Goal: Task Accomplishment & Management: Manage account settings

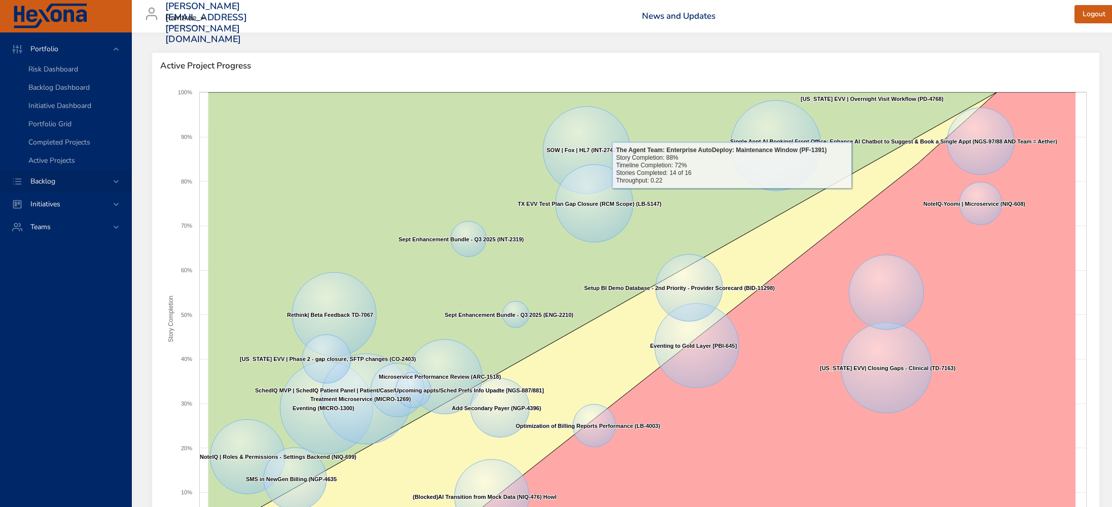
click at [49, 185] on span "Backlog" at bounding box center [42, 181] width 41 height 10
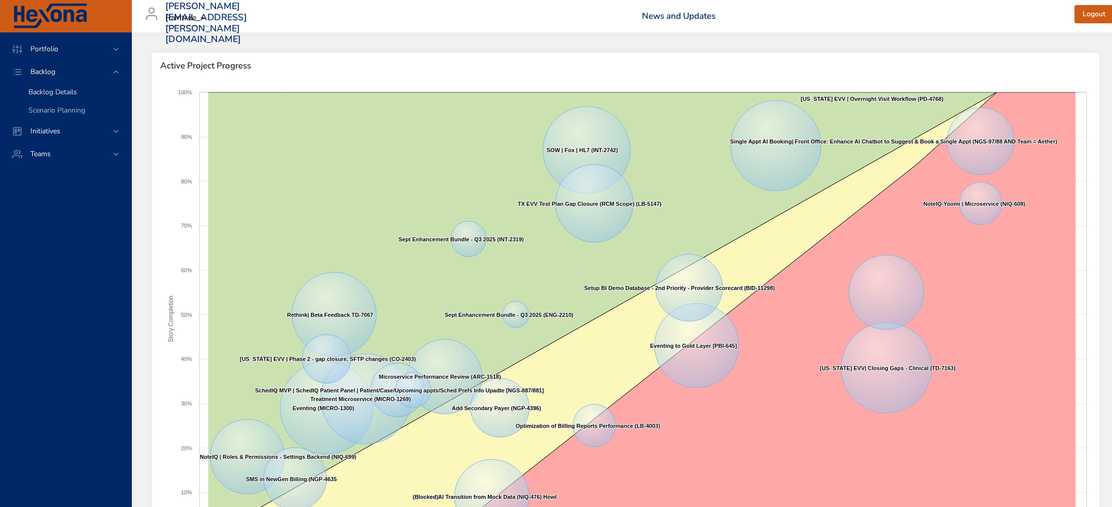
click at [64, 91] on span "Backlog Details" at bounding box center [52, 92] width 49 height 10
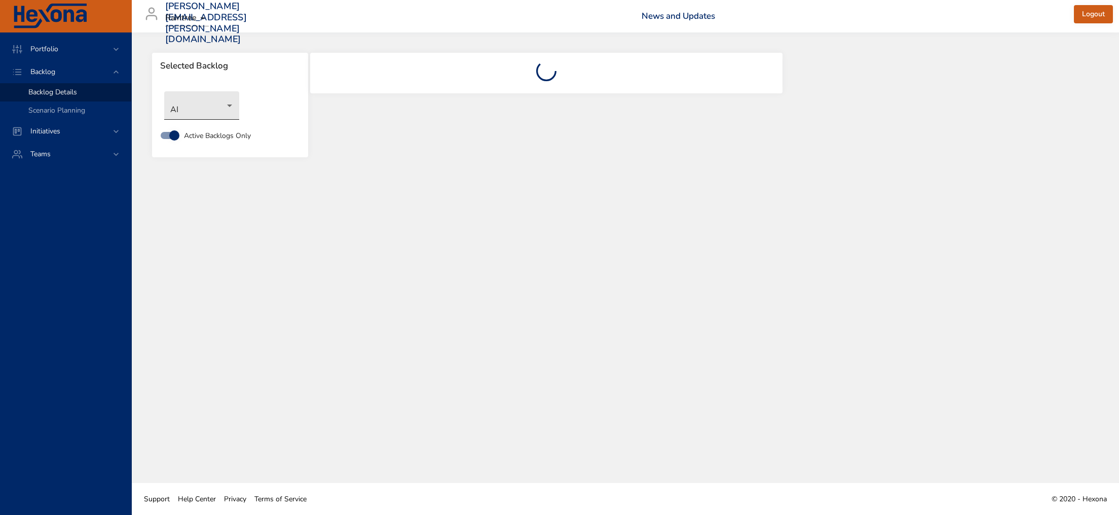
click at [212, 107] on body "Portfolio Backlog Backlog Details Scenario Planning Initiatives Teams [PERSON_N…" at bounding box center [559, 257] width 1119 height 515
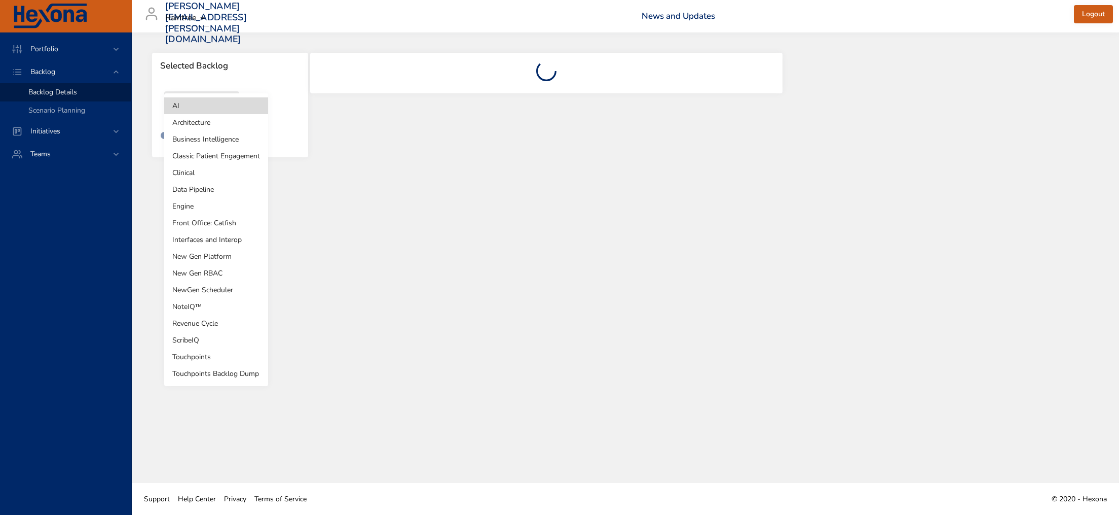
click at [230, 252] on li "New Gen Platform" at bounding box center [216, 256] width 104 height 17
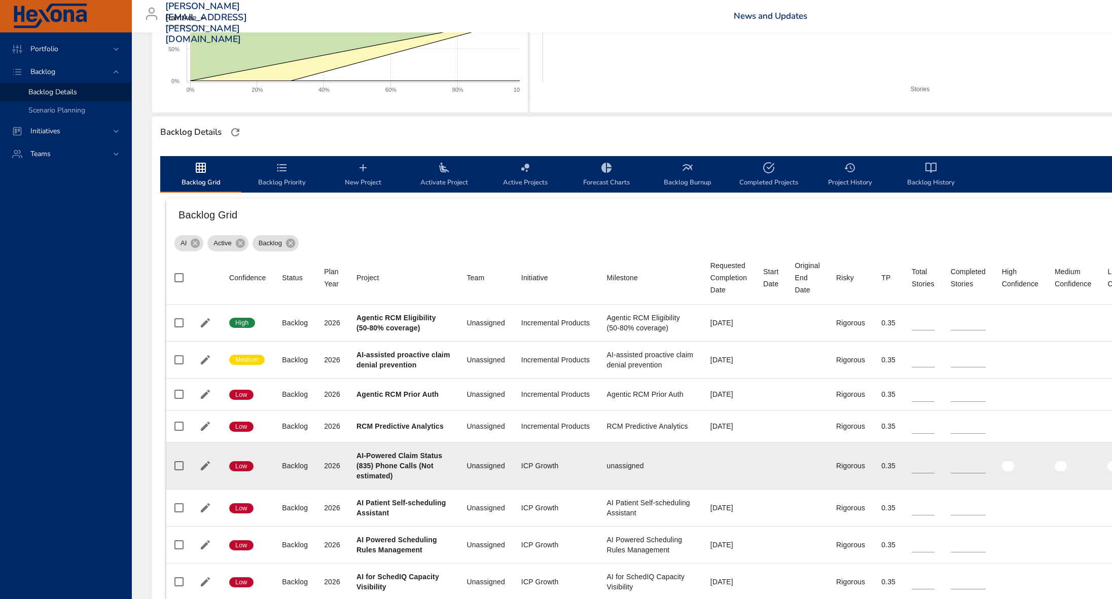
scroll to position [268, 0]
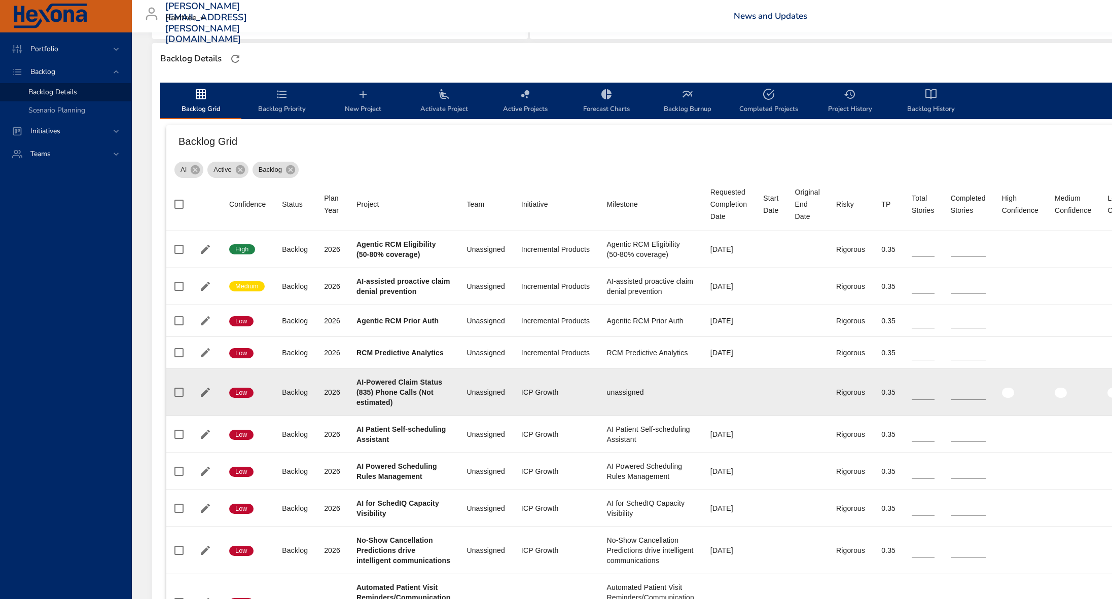
type input "**"
type input "*"
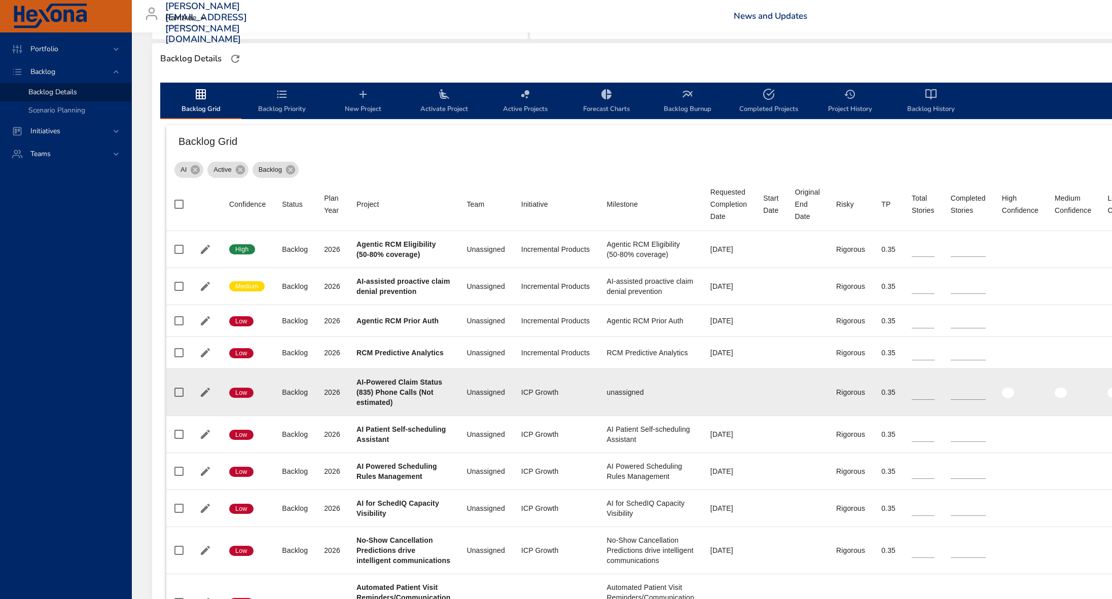
type input "**"
type input "*"
type input "**"
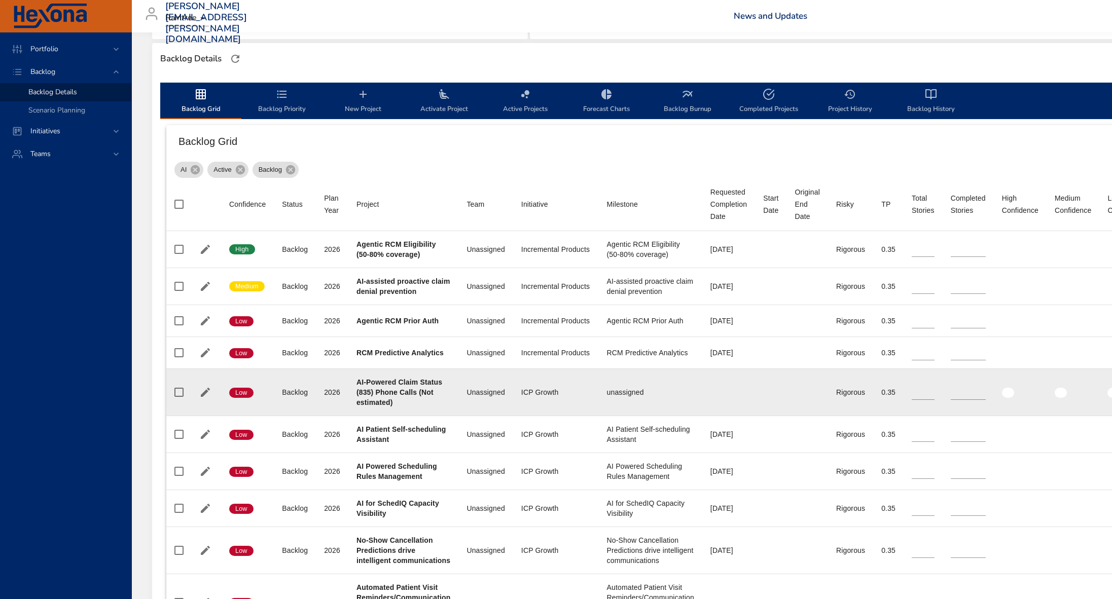
type input "*"
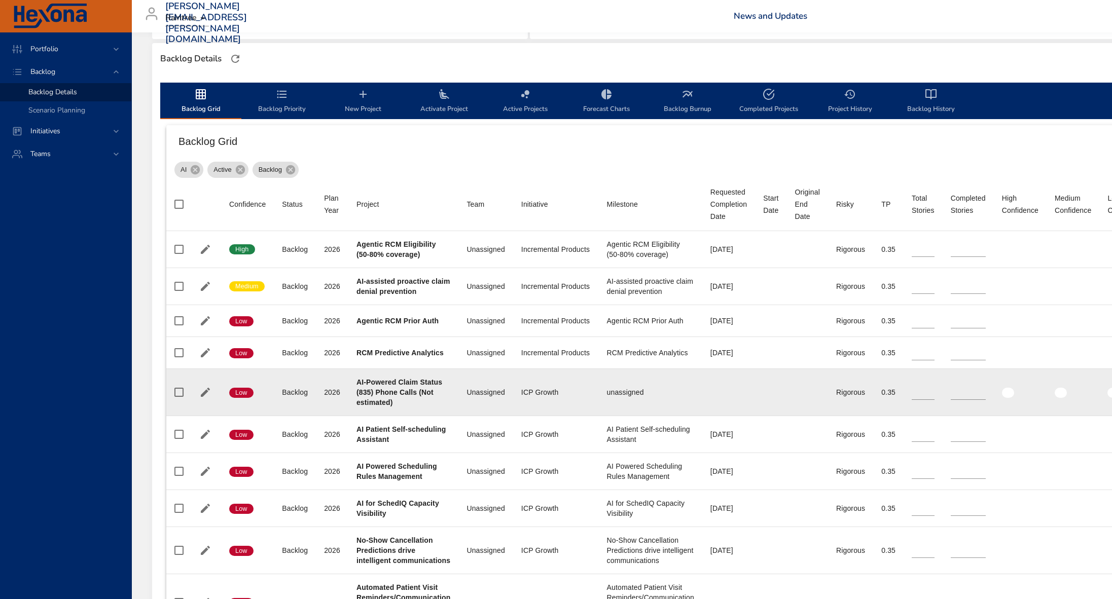
type input "*"
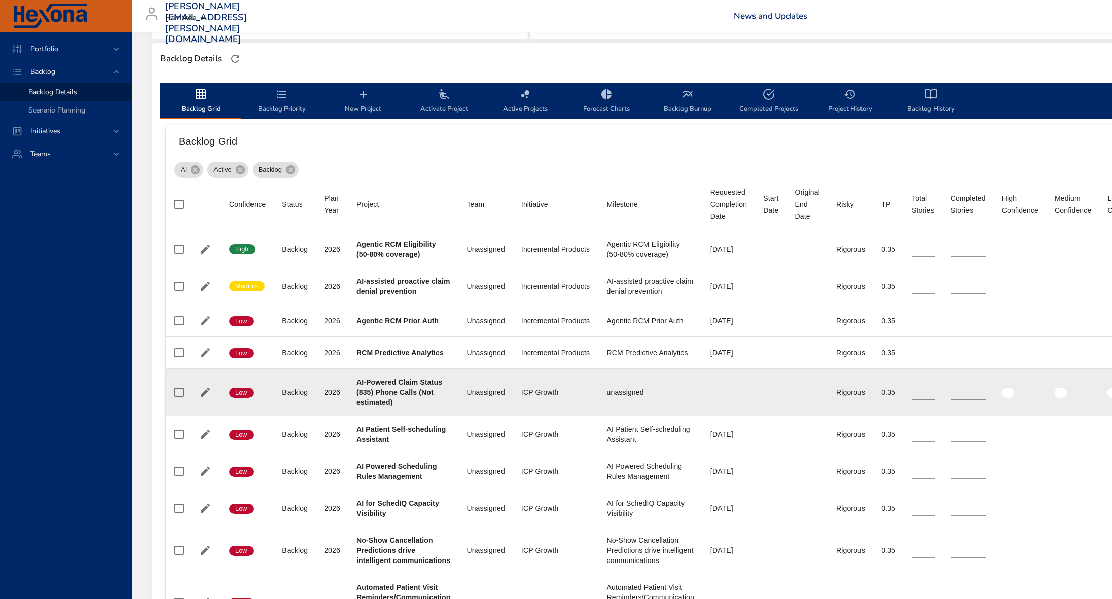
type input "*"
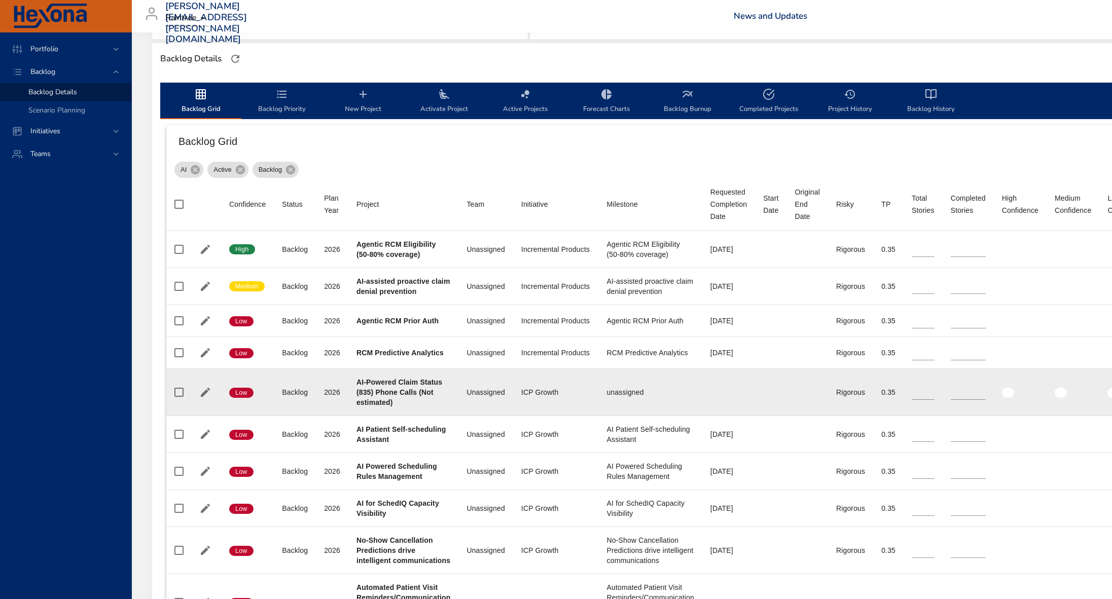
type input "*"
type input "**"
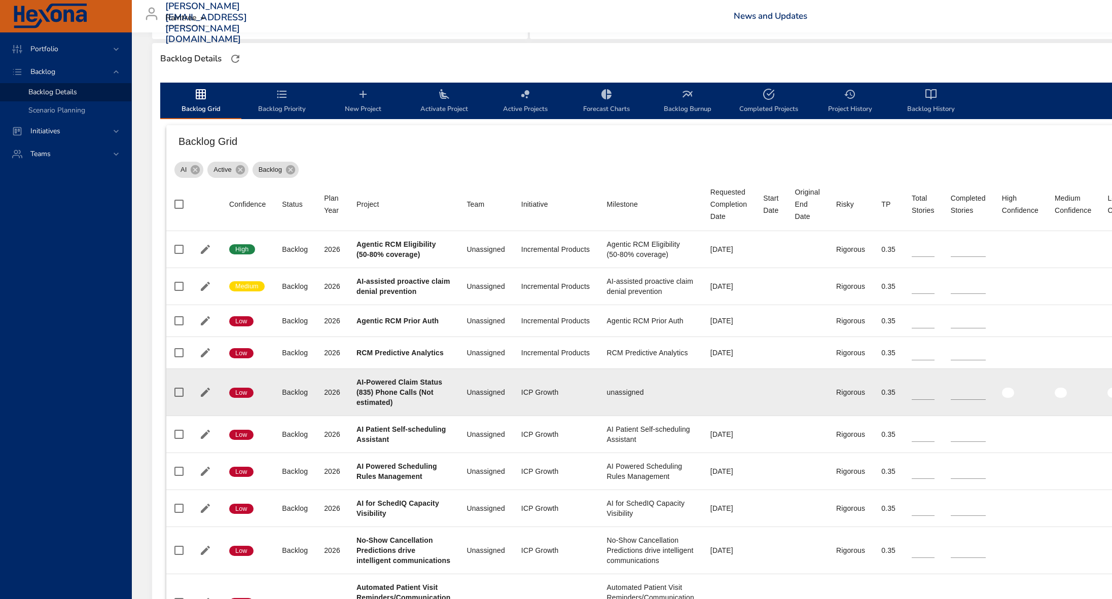
type input "**"
type input "*"
type input "**"
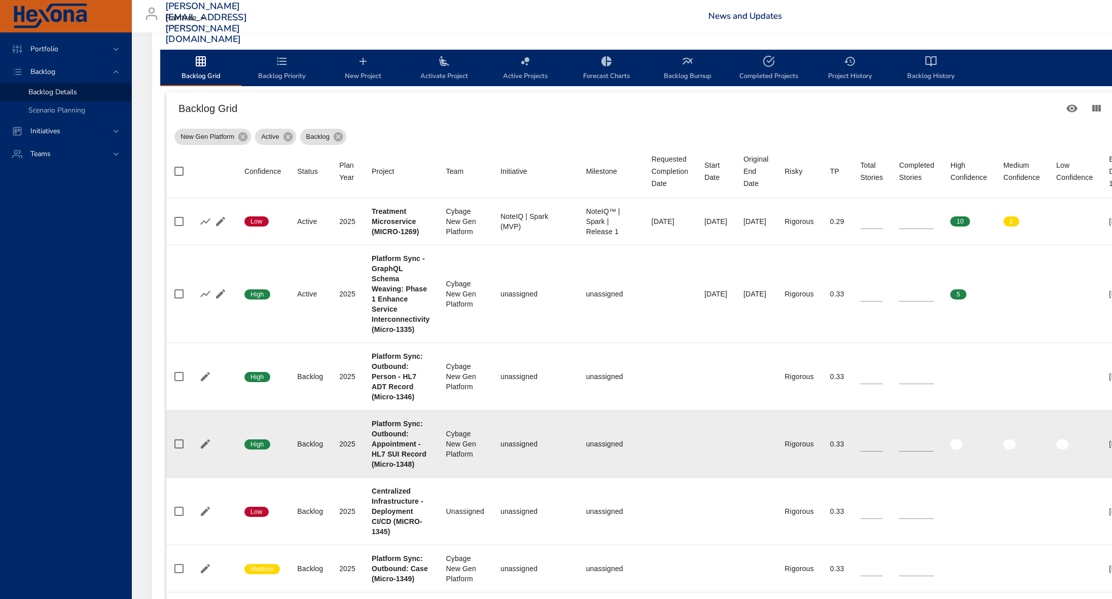
scroll to position [295, 0]
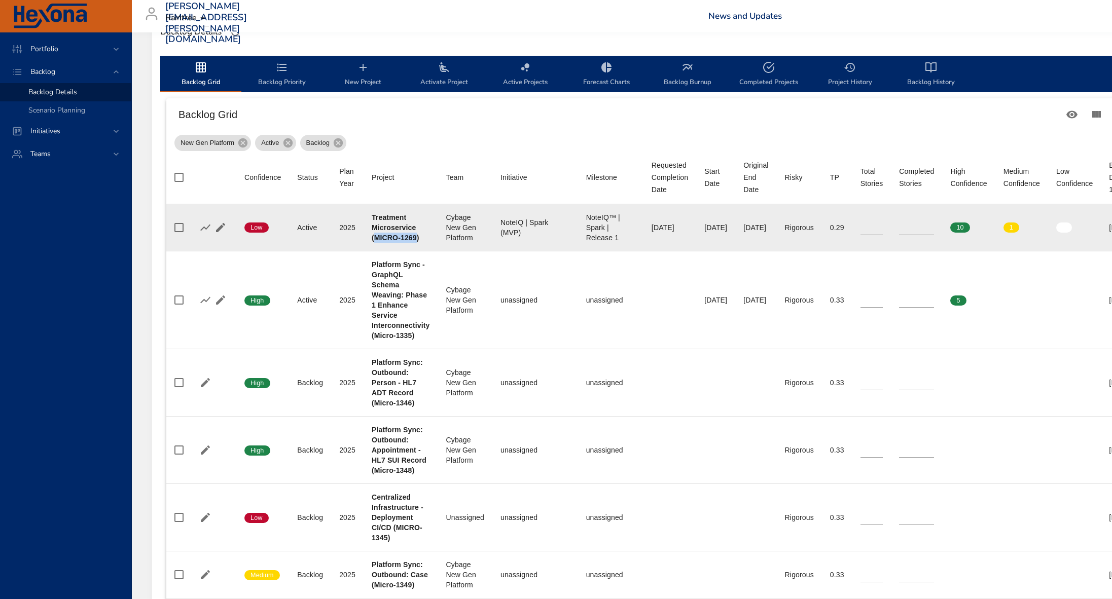
drag, startPoint x: 417, startPoint y: 239, endPoint x: 375, endPoint y: 238, distance: 41.6
click at [375, 238] on b "Treatment Microservice (MICRO-1269)" at bounding box center [396, 227] width 48 height 28
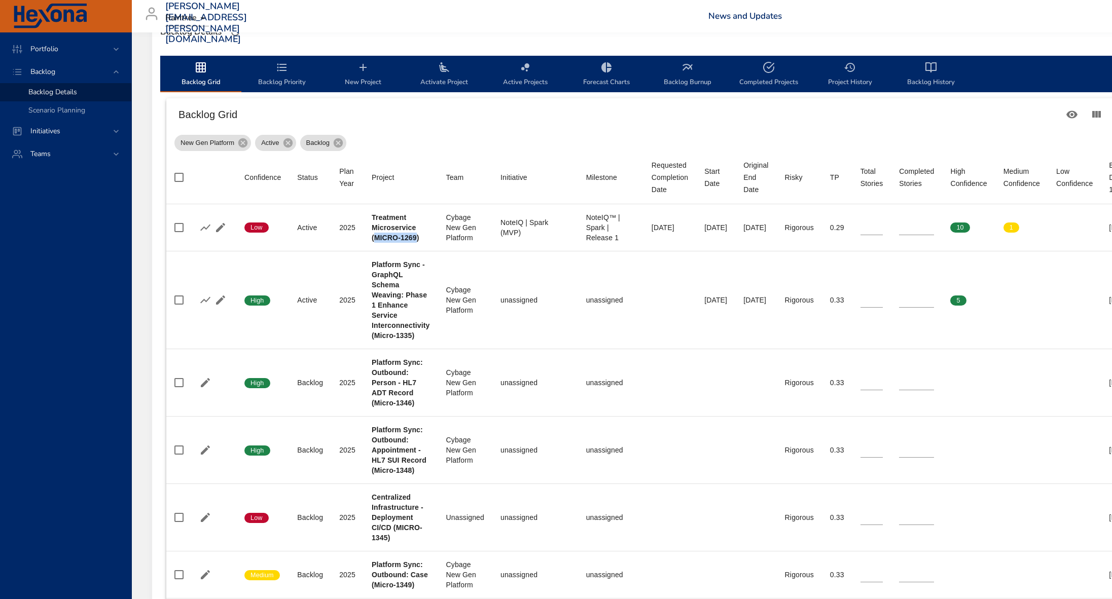
copy b "MICRO-1269"
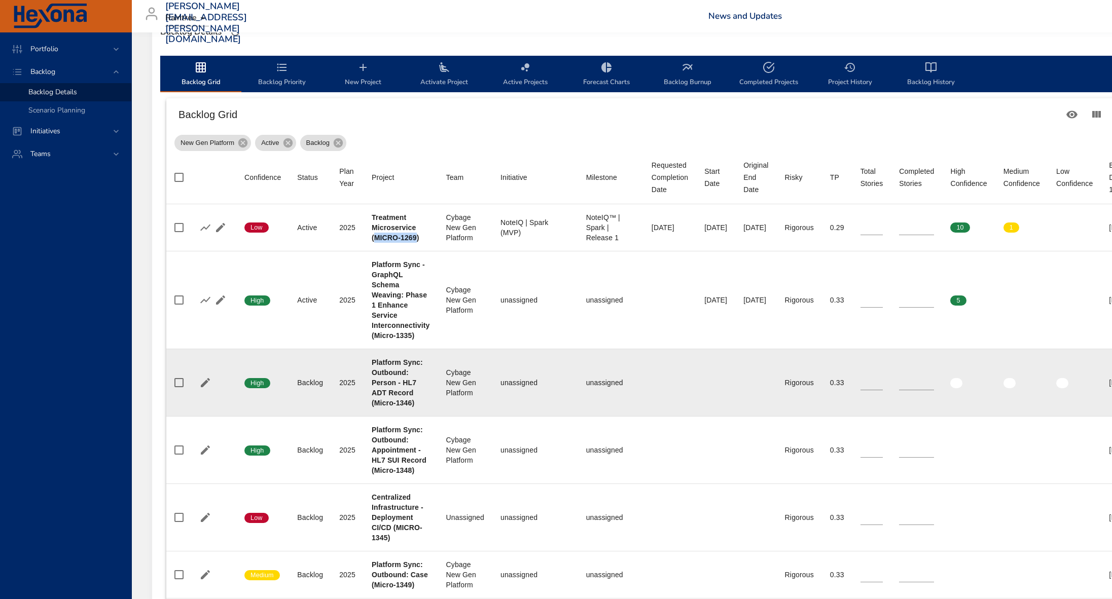
scroll to position [308, 0]
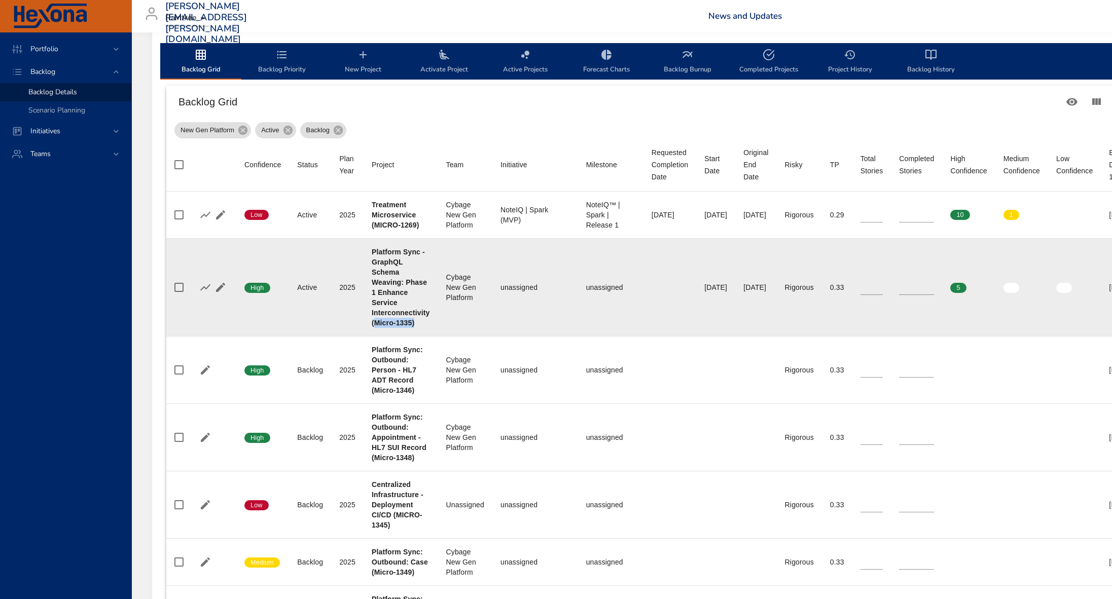
drag, startPoint x: 414, startPoint y: 325, endPoint x: 375, endPoint y: 322, distance: 39.2
click at [375, 322] on b "Platform Sync - GraphQL Schema Weaving: Phase 1 Enhance Service Interconnectivi…" at bounding box center [401, 287] width 58 height 79
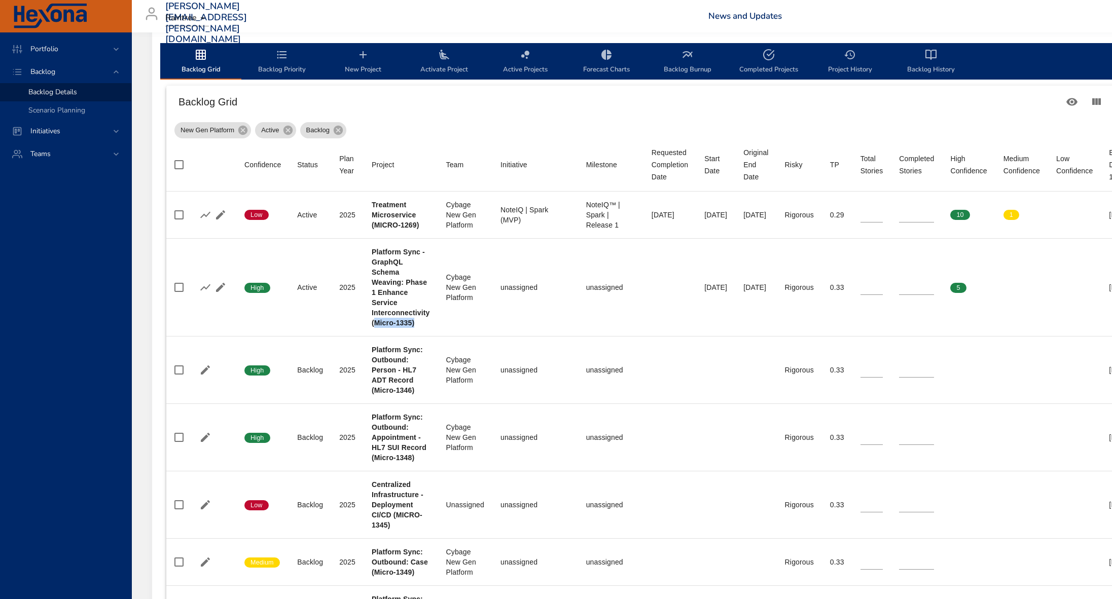
copy b "Micro-1335)"
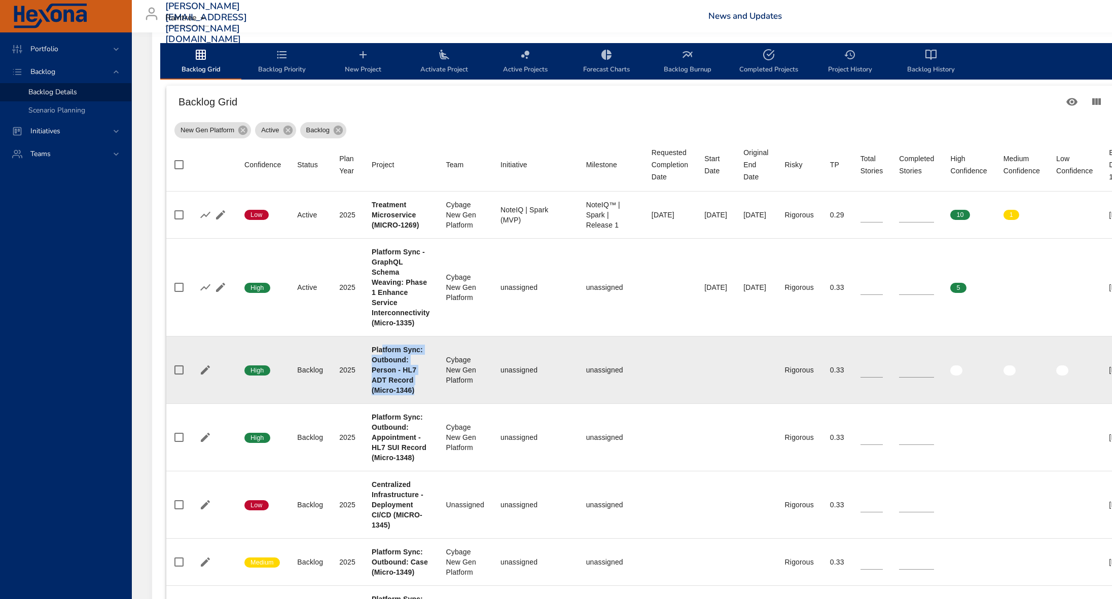
drag, startPoint x: 381, startPoint y: 346, endPoint x: 418, endPoint y: 391, distance: 57.6
click at [418, 391] on div "Platform Sync: Outbound: Person - HL7 ADT Record (Micro-1346)" at bounding box center [401, 370] width 58 height 51
click at [408, 391] on b "Platform Sync: Outbound: Person - HL7 ADT Record (Micro-1346)" at bounding box center [397, 370] width 51 height 49
drag, startPoint x: 413, startPoint y: 392, endPoint x: 374, endPoint y: 392, distance: 38.5
click at [374, 392] on b "Platform Sync: Outbound: Person - HL7 ADT Record (Micro-1346)" at bounding box center [397, 370] width 51 height 49
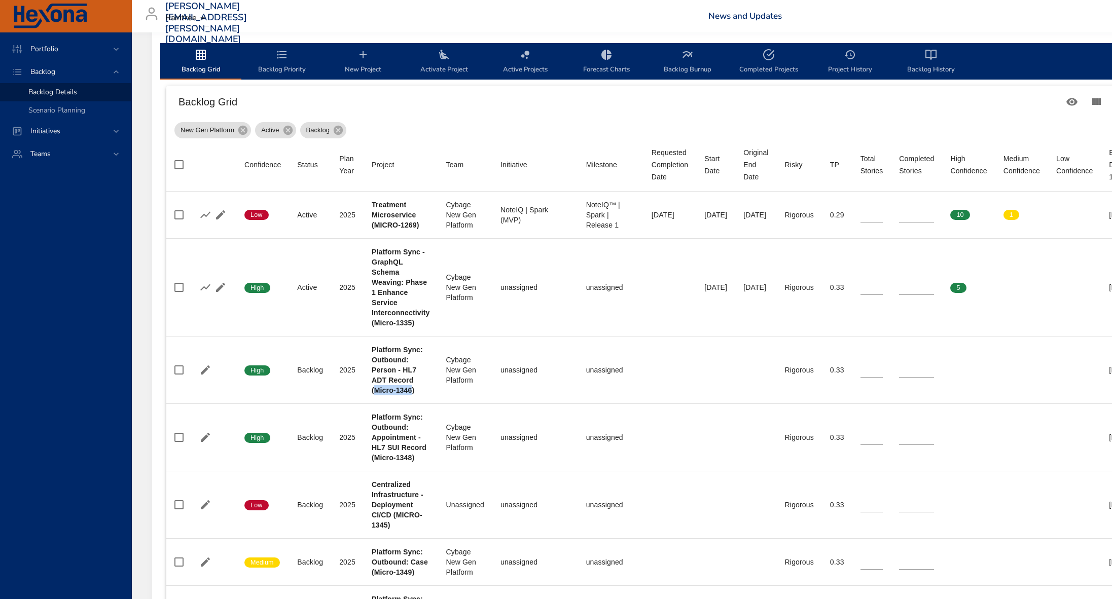
copy b "Micro-1346"
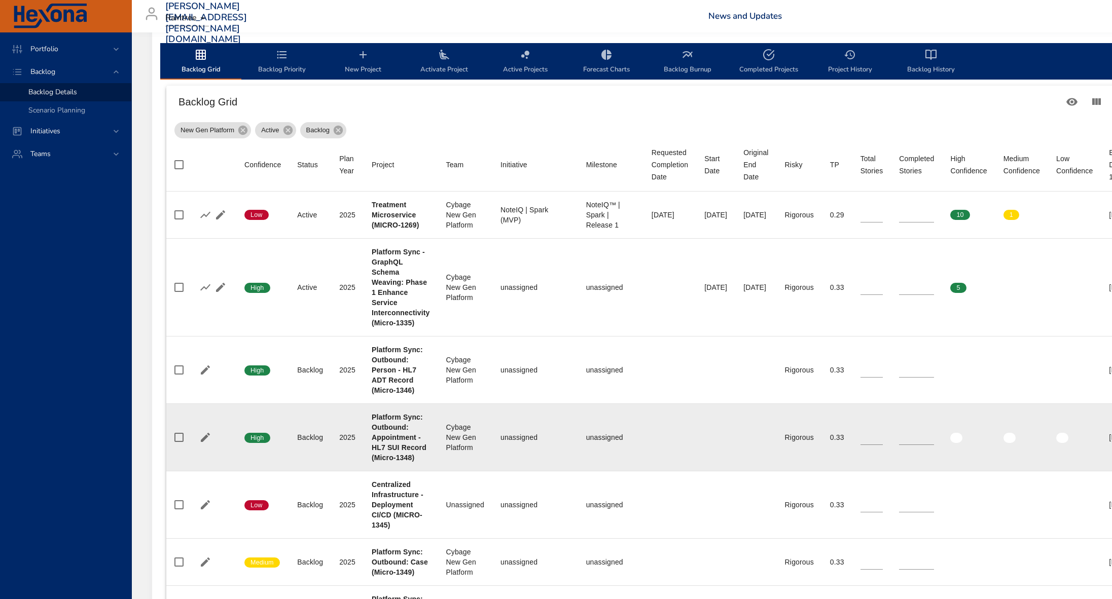
click at [398, 432] on div "Platform Sync: Outbound: Appointment - HL7 SUI Record (Micro-1348)" at bounding box center [401, 437] width 58 height 51
click at [200, 437] on icon "button" at bounding box center [205, 437] width 12 height 12
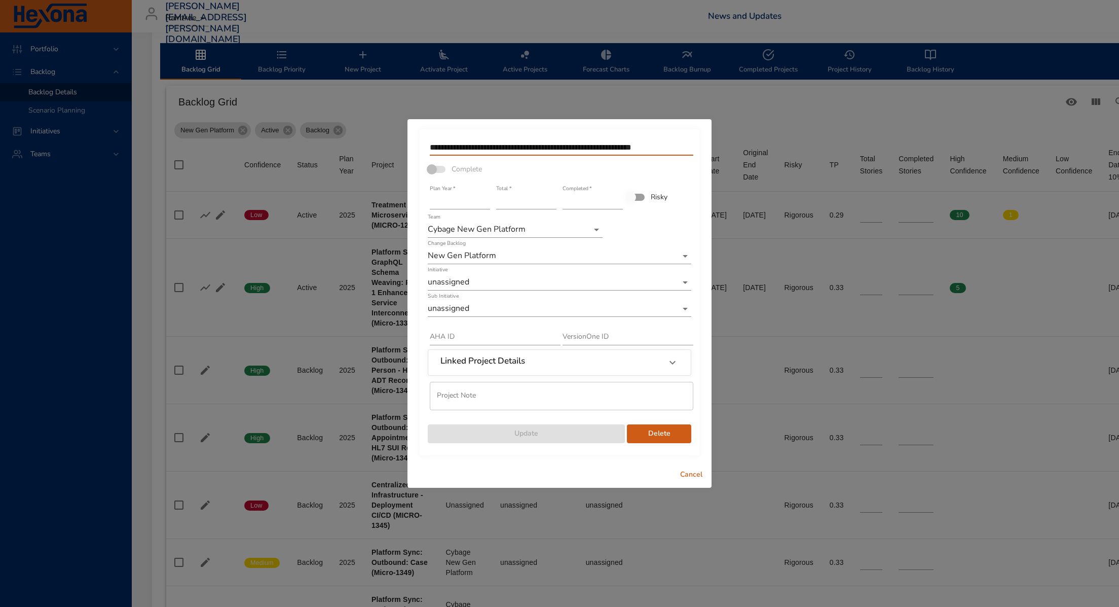
click at [684, 147] on input "**********" at bounding box center [562, 147] width 264 height 16
type input "**********"
click at [561, 437] on span "Update" at bounding box center [526, 433] width 181 height 13
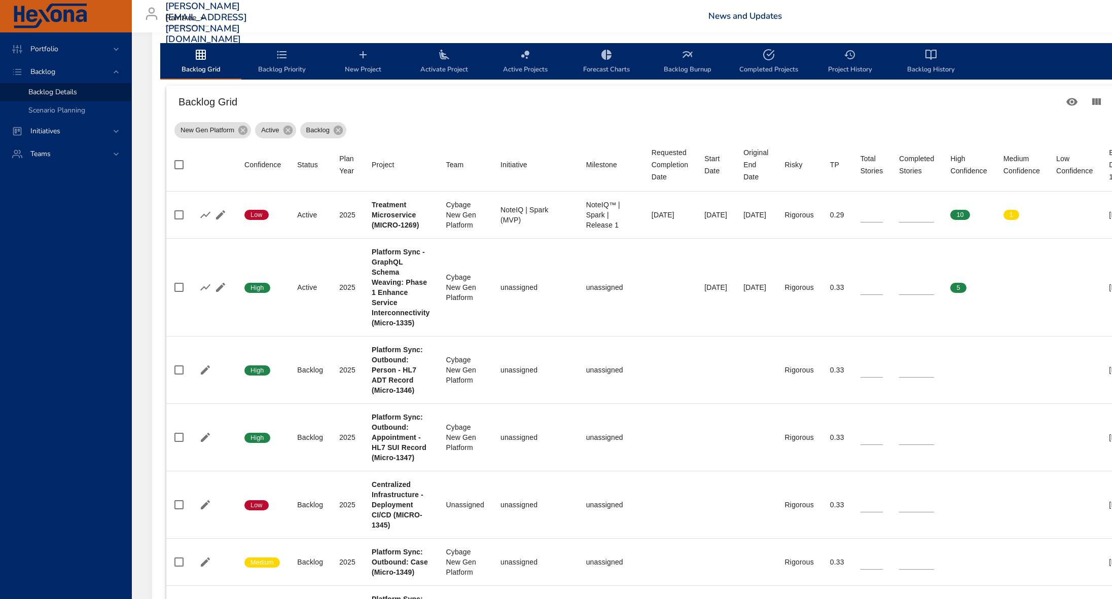
scroll to position [0, 0]
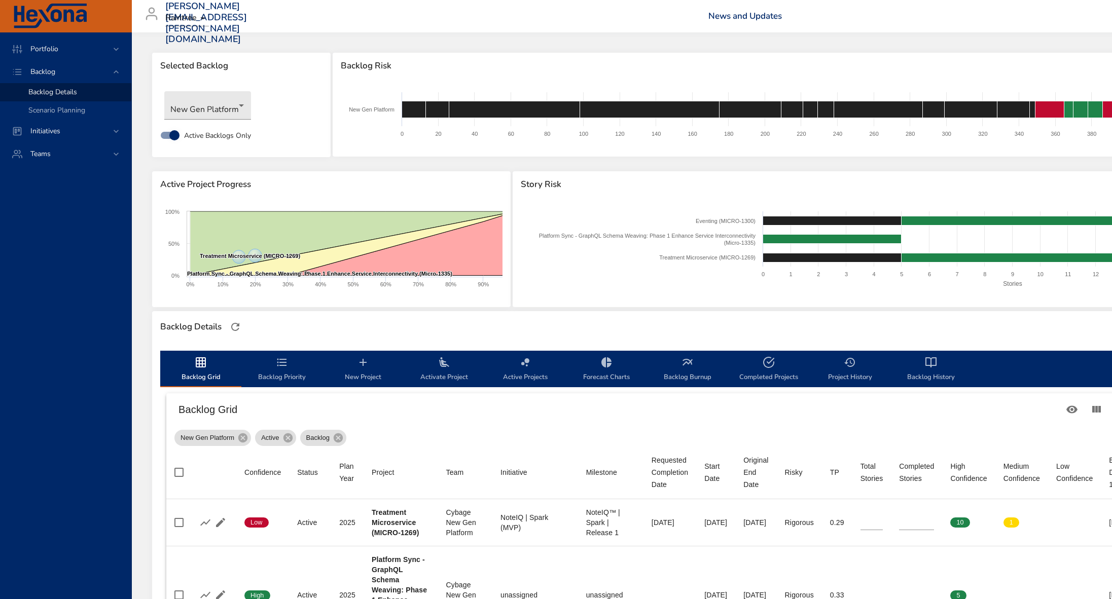
click at [205, 124] on div "New Gen Platform" at bounding box center [241, 105] width 164 height 39
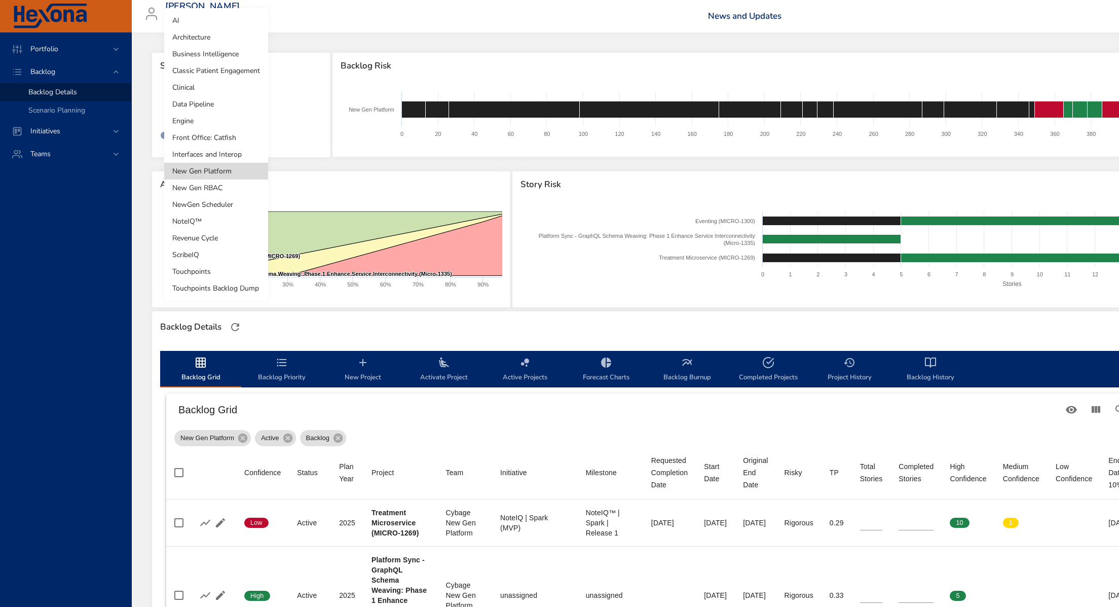
click at [203, 109] on body "Portfolio Backlog Backlog Details Scenario Planning Initiatives Teams [PERSON_N…" at bounding box center [559, 303] width 1119 height 607
click at [223, 42] on li "Architecture" at bounding box center [216, 37] width 104 height 17
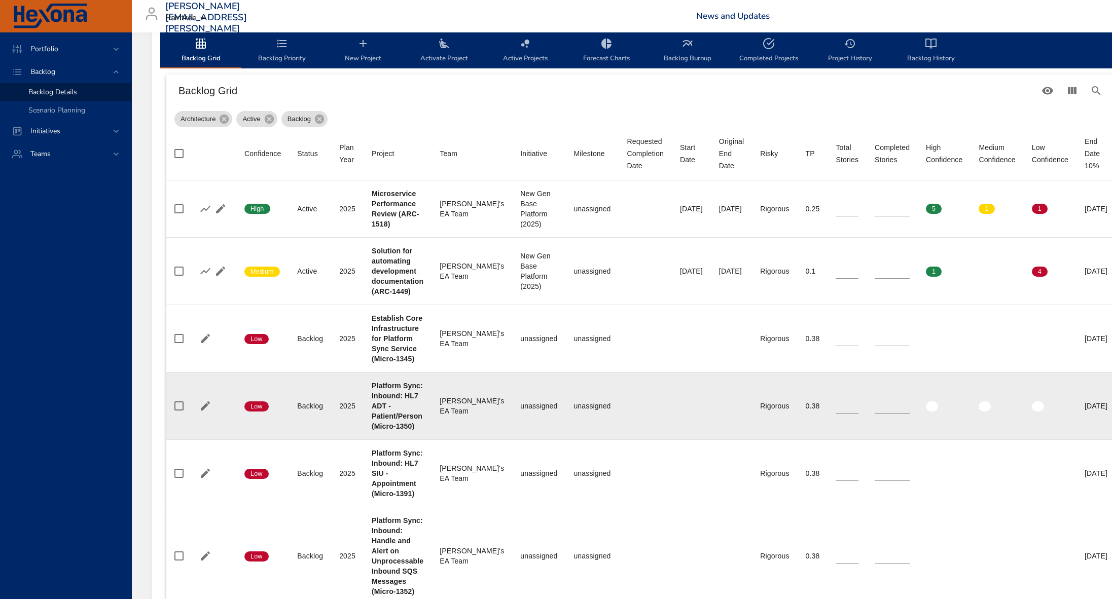
scroll to position [325, 0]
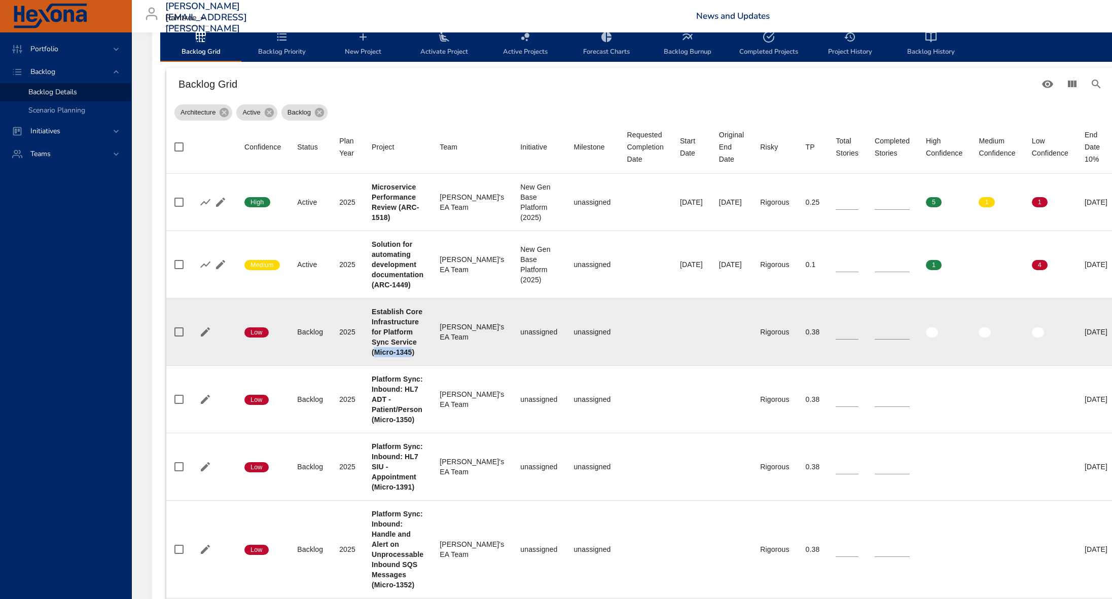
drag, startPoint x: 412, startPoint y: 355, endPoint x: 375, endPoint y: 354, distance: 37.0
click at [375, 354] on b "Establish Core Infrastructure for Platform Sync Service (Micro-1345)" at bounding box center [397, 332] width 51 height 49
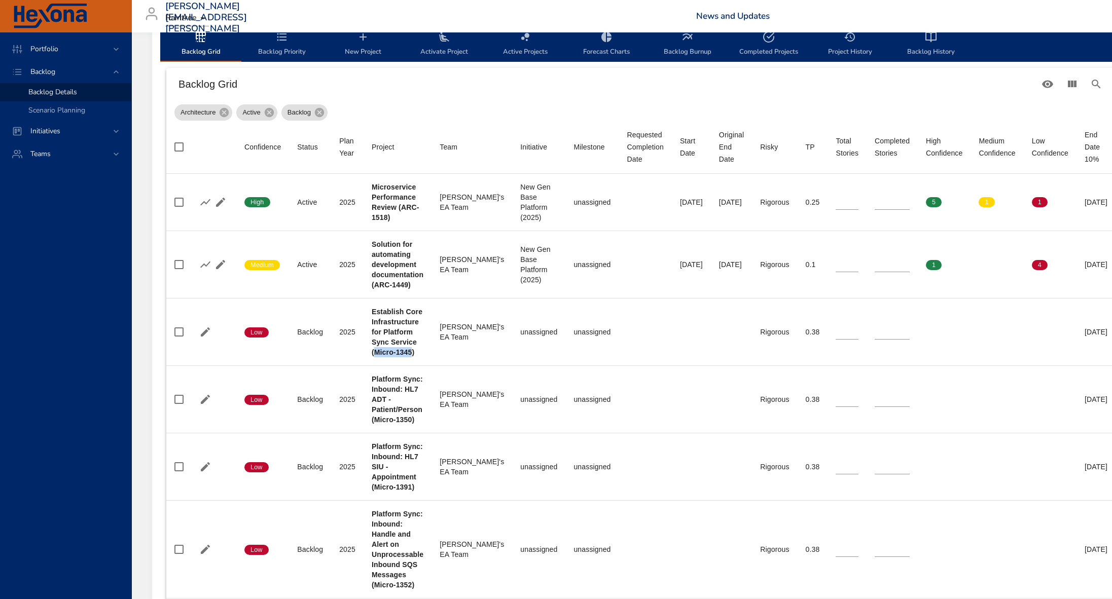
copy b "Micro-1345"
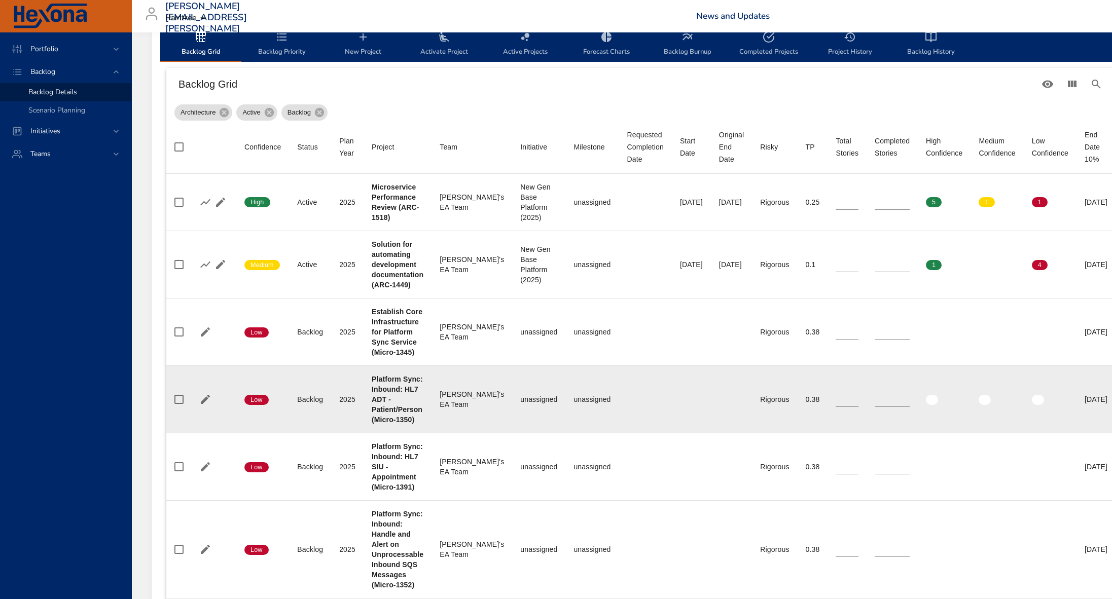
click at [412, 421] on b "Platform Sync: Inbound: HL7 ADT - Patient/Person (Micro-1350)" at bounding box center [397, 399] width 51 height 49
drag, startPoint x: 413, startPoint y: 420, endPoint x: 376, endPoint y: 420, distance: 37.0
click at [376, 420] on b "Platform Sync: Inbound: HL7 ADT - Patient/Person (Micro-1350)" at bounding box center [397, 399] width 51 height 49
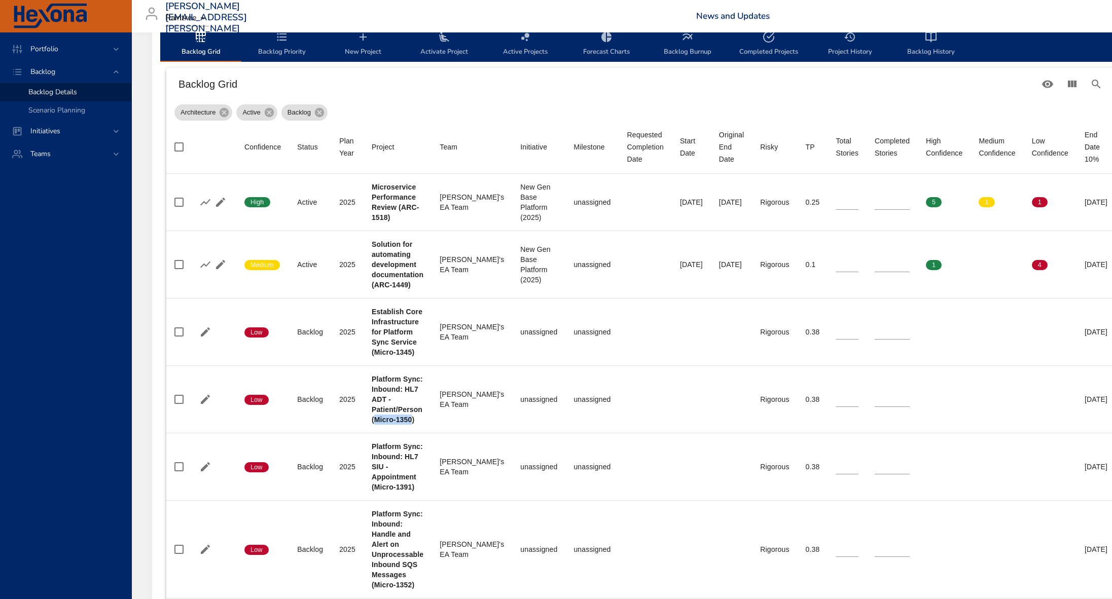
copy b "Micro-1350"
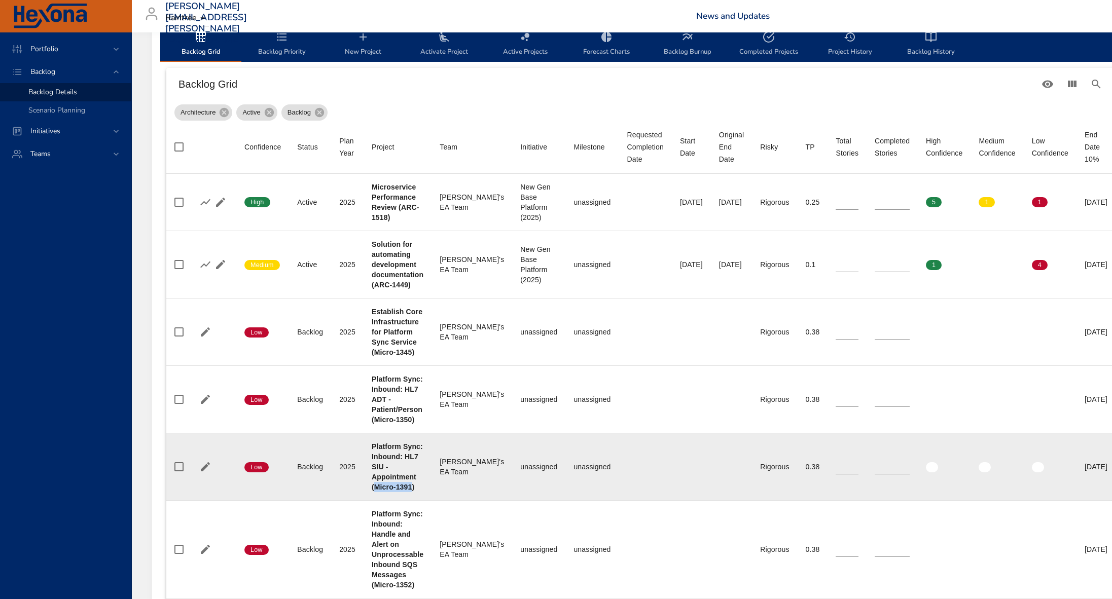
drag, startPoint x: 413, startPoint y: 488, endPoint x: 377, endPoint y: 488, distance: 35.5
click at [374, 489] on b "Platform Sync: Inbound: HL7 SIU - Appointment (Micro-1391)" at bounding box center [397, 467] width 51 height 49
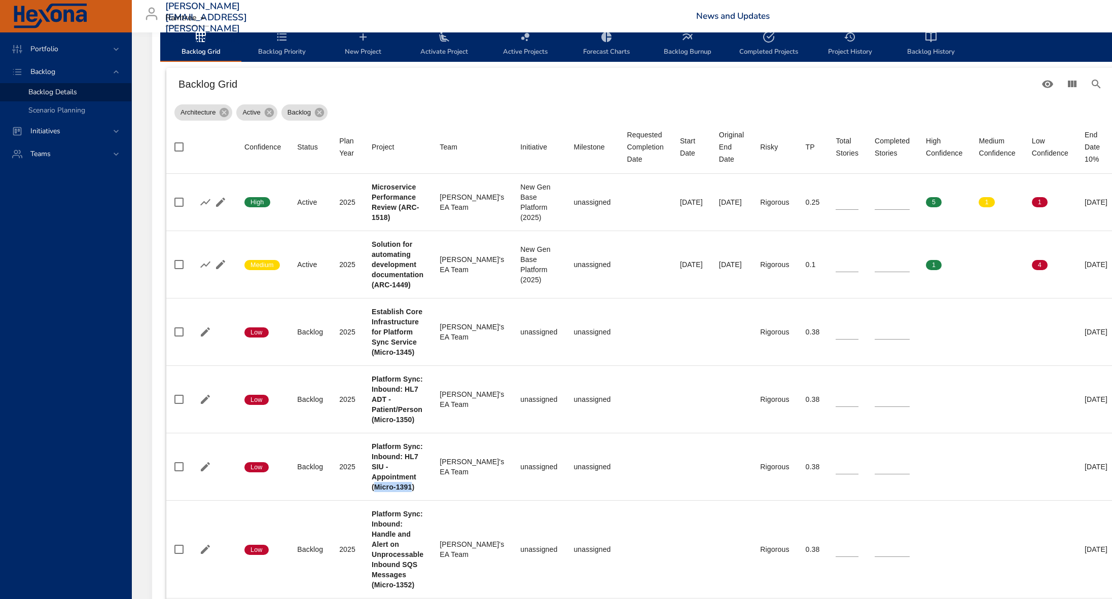
copy b "Micro-1391"
